Goal: Task Accomplishment & Management: Manage account settings

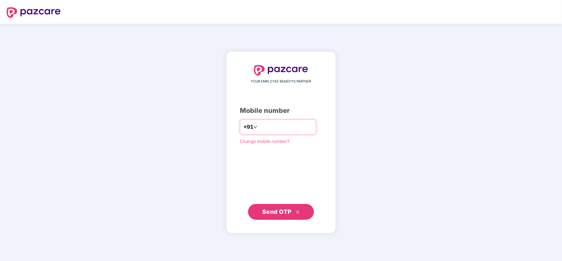
type input "**********"
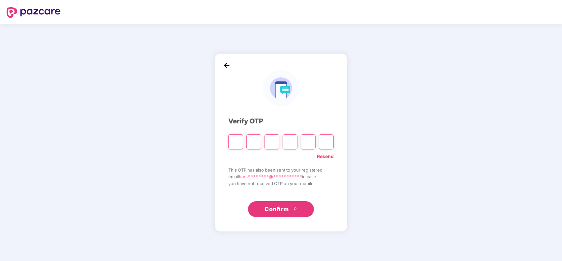
type input "*"
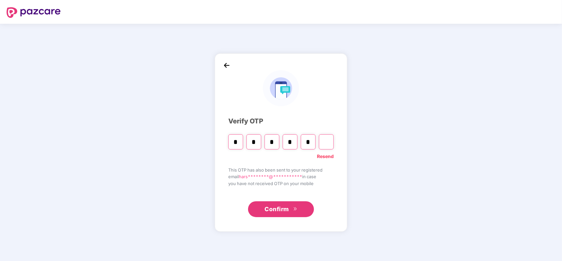
type input "*"
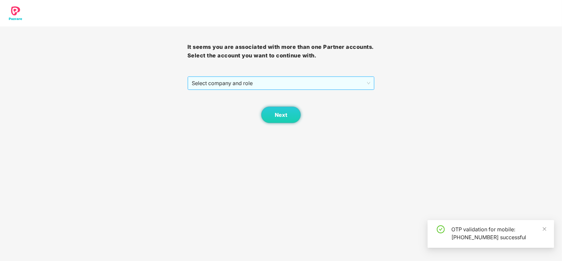
click at [249, 83] on span "Select company and role" at bounding box center [281, 83] width 179 height 13
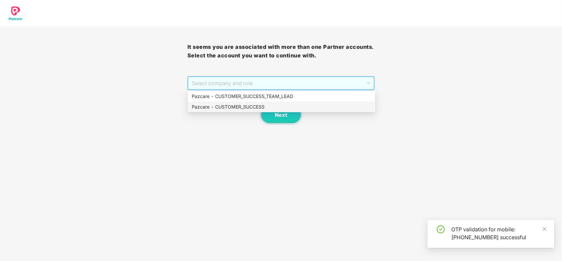
click at [239, 110] on div "Pazcare - CUSTOMER_SUCCESS" at bounding box center [282, 106] width 180 height 7
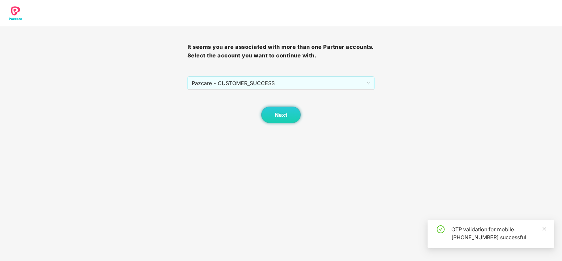
click at [276, 125] on body "It seems you are associated with more than one Partner accounts. Select the acc…" at bounding box center [281, 130] width 562 height 261
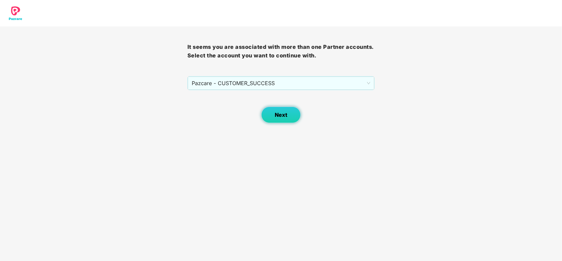
click at [279, 121] on button "Next" at bounding box center [281, 114] width 40 height 16
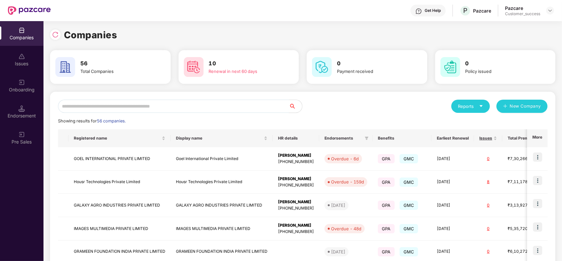
click at [244, 110] on input "text" at bounding box center [173, 105] width 231 height 13
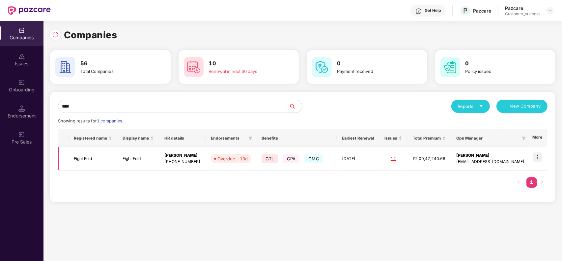
type input "****"
click at [539, 155] on img at bounding box center [537, 156] width 9 height 9
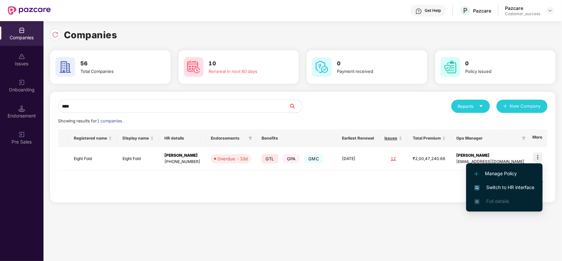
click at [506, 183] on span "Switch to HR interface" at bounding box center [504, 186] width 60 height 7
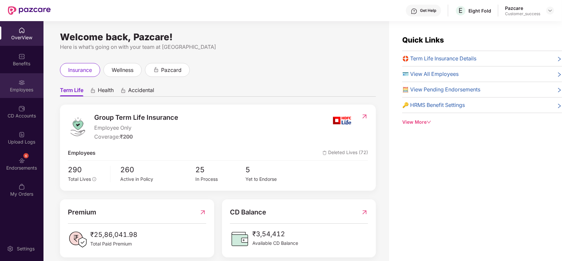
click at [14, 87] on div "Employees" at bounding box center [21, 89] width 43 height 7
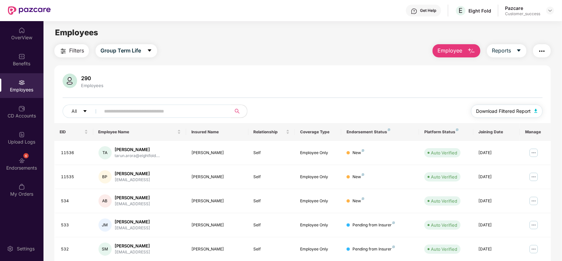
click at [526, 109] on span "Download Filtered Report" at bounding box center [503, 110] width 55 height 7
